Goal: Information Seeking & Learning: Learn about a topic

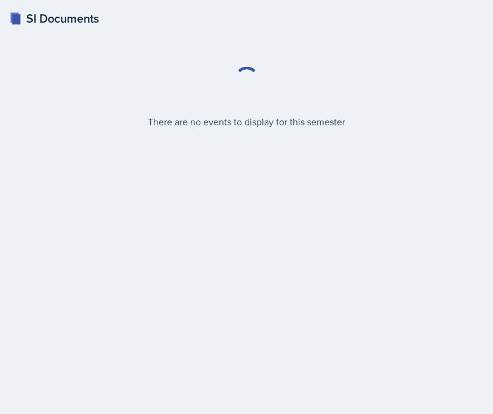
select select "2bed604d-1099-4043-b1bc-2365e8740244"
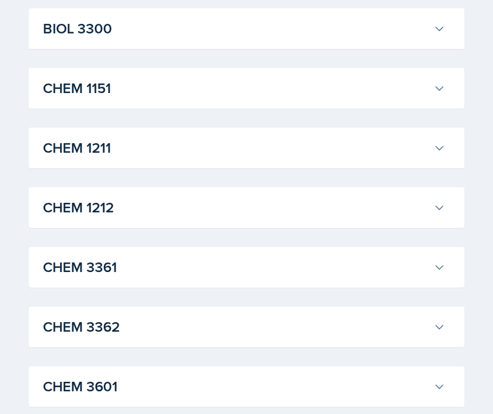
scroll to position [433, 0]
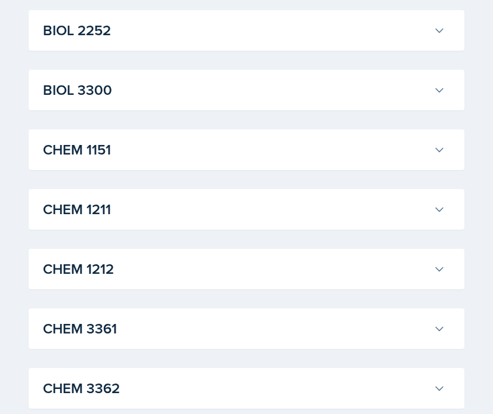
click at [243, 156] on h3 "CHEM 1151" at bounding box center [236, 149] width 386 height 21
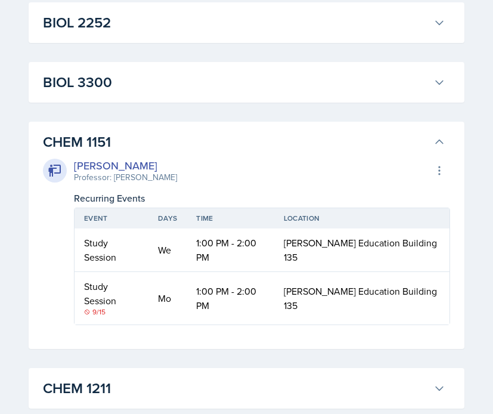
scroll to position [442, 0]
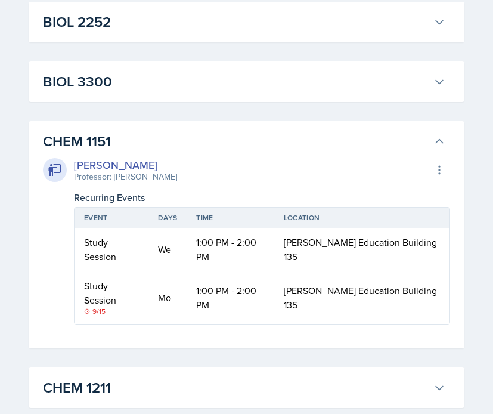
click at [98, 306] on div "9/15" at bounding box center [111, 311] width 55 height 11
click at [136, 306] on div "9/15" at bounding box center [111, 311] width 55 height 11
click at [131, 278] on div "Study Session" at bounding box center [111, 292] width 55 height 29
drag, startPoint x: 132, startPoint y: 268, endPoint x: 207, endPoint y: 266, distance: 74.5
click at [209, 271] on tr "Study Session [DATE] 1:00 PM - 2:00 PM [PERSON_NAME][GEOGRAPHIC_DATA] 135" at bounding box center [261, 297] width 375 height 52
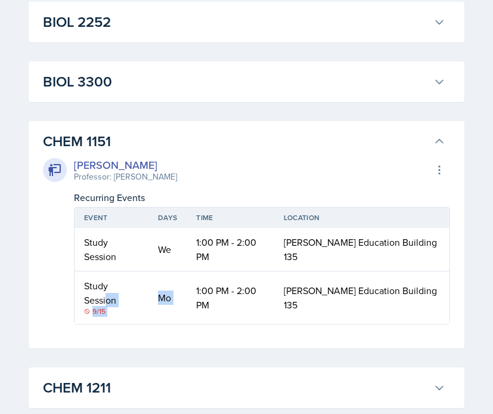
click at [207, 271] on td "1:00 PM - 2:00 PM" at bounding box center [230, 297] width 87 height 52
drag, startPoint x: 251, startPoint y: 231, endPoint x: 226, endPoint y: 235, distance: 24.8
click at [228, 239] on td "1:00 PM - 2:00 PM" at bounding box center [230, 249] width 87 height 43
click at [226, 235] on td "1:00 PM - 2:00 PM" at bounding box center [230, 249] width 87 height 43
drag, startPoint x: 73, startPoint y: 163, endPoint x: 154, endPoint y: 167, distance: 80.5
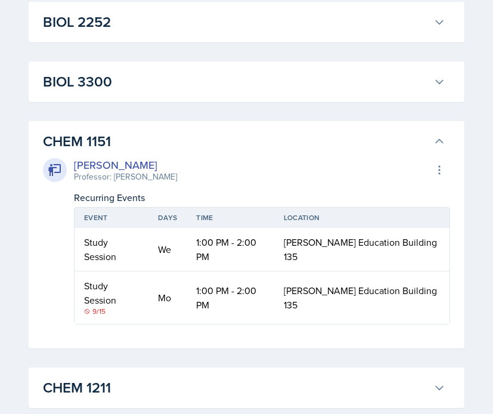
click at [156, 169] on div "[PERSON_NAME]" at bounding box center [125, 165] width 103 height 16
copy div "[PERSON_NAME]"
